Goal: Task Accomplishment & Management: Manage account settings

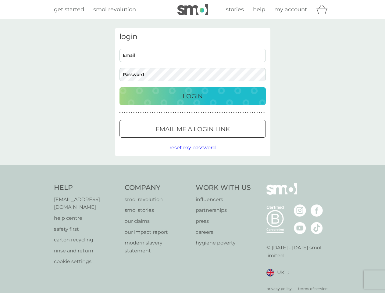
click at [324, 9] on icon "basket" at bounding box center [322, 9] width 12 height 9
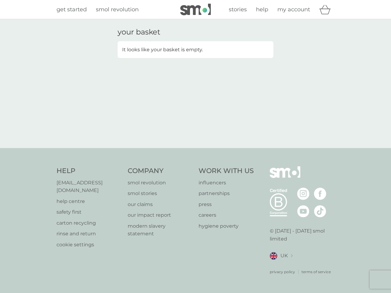
click at [193, 148] on div "your basket It looks like your basket is empty." at bounding box center [195, 83] width 391 height 129
click at [278, 265] on div "privacy policy terms of service" at bounding box center [301, 267] width 65 height 15
